Goal: Find specific page/section: Locate a particular part of the current website

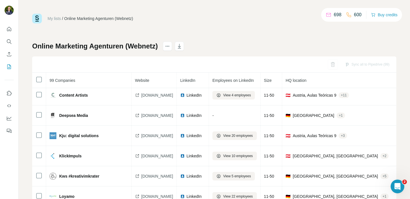
scroll to position [1334, 0]
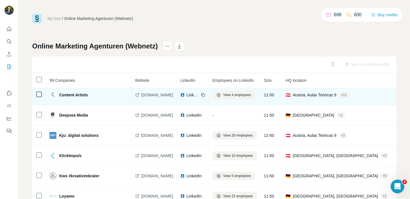
click at [155, 95] on span "[DOMAIN_NAME]" at bounding box center [157, 95] width 32 height 6
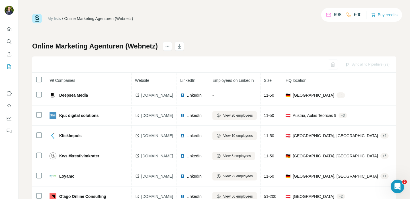
scroll to position [1355, 0]
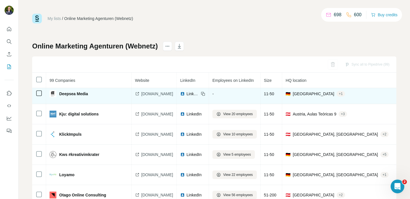
click at [153, 92] on span "[DOMAIN_NAME]" at bounding box center [157, 94] width 32 height 6
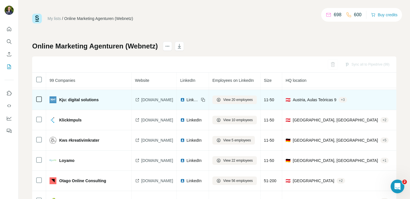
scroll to position [1371, 0]
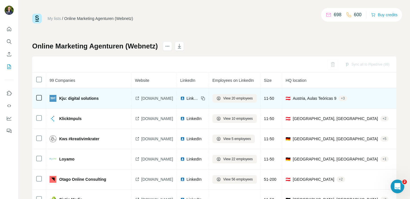
click at [145, 99] on span "[DOMAIN_NAME]" at bounding box center [157, 98] width 32 height 6
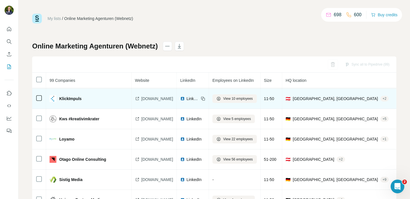
scroll to position [1392, 0]
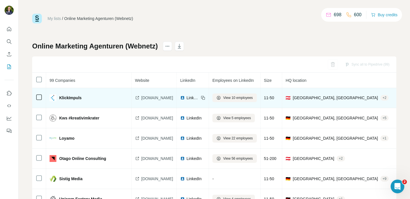
click at [157, 99] on span "[DOMAIN_NAME]" at bounding box center [157, 98] width 32 height 6
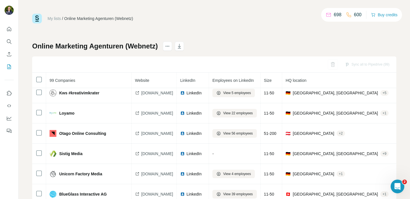
scroll to position [1413, 0]
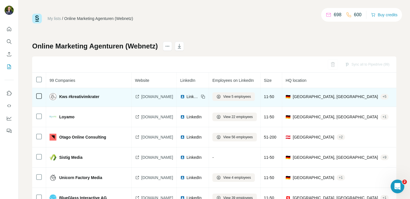
click at [148, 95] on span "[DOMAIN_NAME]" at bounding box center [157, 97] width 32 height 6
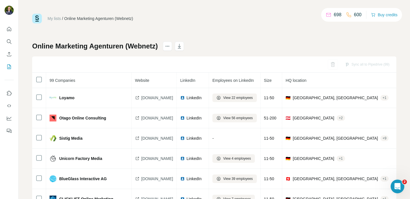
scroll to position [1432, 0]
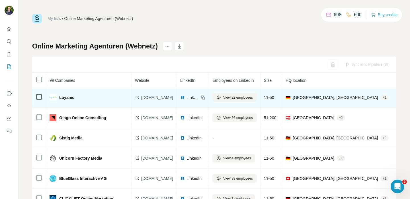
click at [146, 97] on span "[DOMAIN_NAME]" at bounding box center [157, 98] width 32 height 6
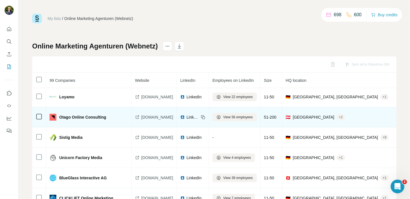
scroll to position [1432, 0]
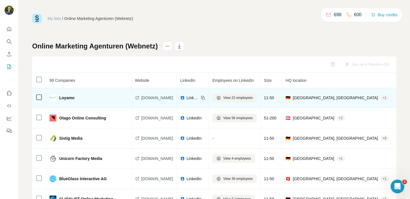
click at [149, 96] on span "[DOMAIN_NAME]" at bounding box center [157, 98] width 32 height 6
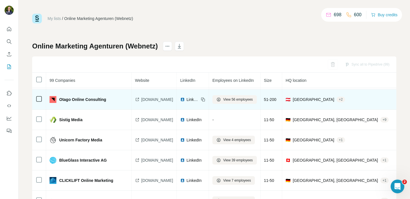
scroll to position [1452, 0]
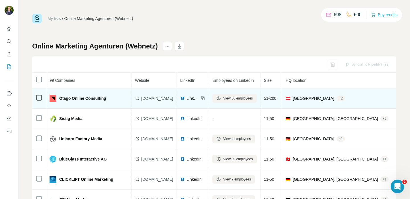
click at [153, 97] on span "[DOMAIN_NAME]" at bounding box center [157, 98] width 32 height 6
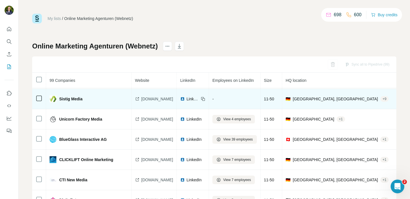
scroll to position [1472, 0]
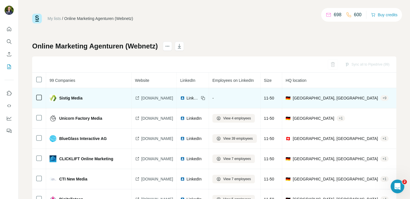
click at [157, 101] on td "[DOMAIN_NAME]" at bounding box center [154, 98] width 45 height 20
click at [157, 100] on span "[DOMAIN_NAME]" at bounding box center [157, 98] width 32 height 6
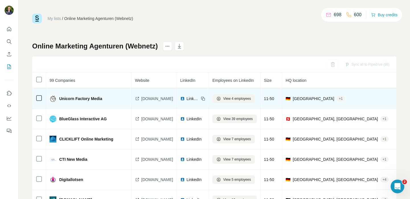
scroll to position [1492, 0]
click at [152, 98] on span "[DOMAIN_NAME]" at bounding box center [157, 98] width 32 height 6
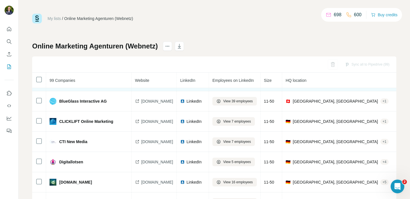
scroll to position [1511, 0]
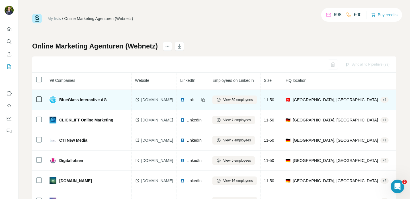
click at [154, 97] on span "[DOMAIN_NAME]" at bounding box center [157, 100] width 32 height 6
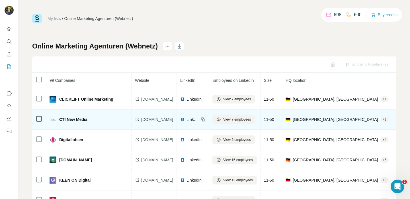
scroll to position [1533, 0]
